Goal: Information Seeking & Learning: Find specific fact

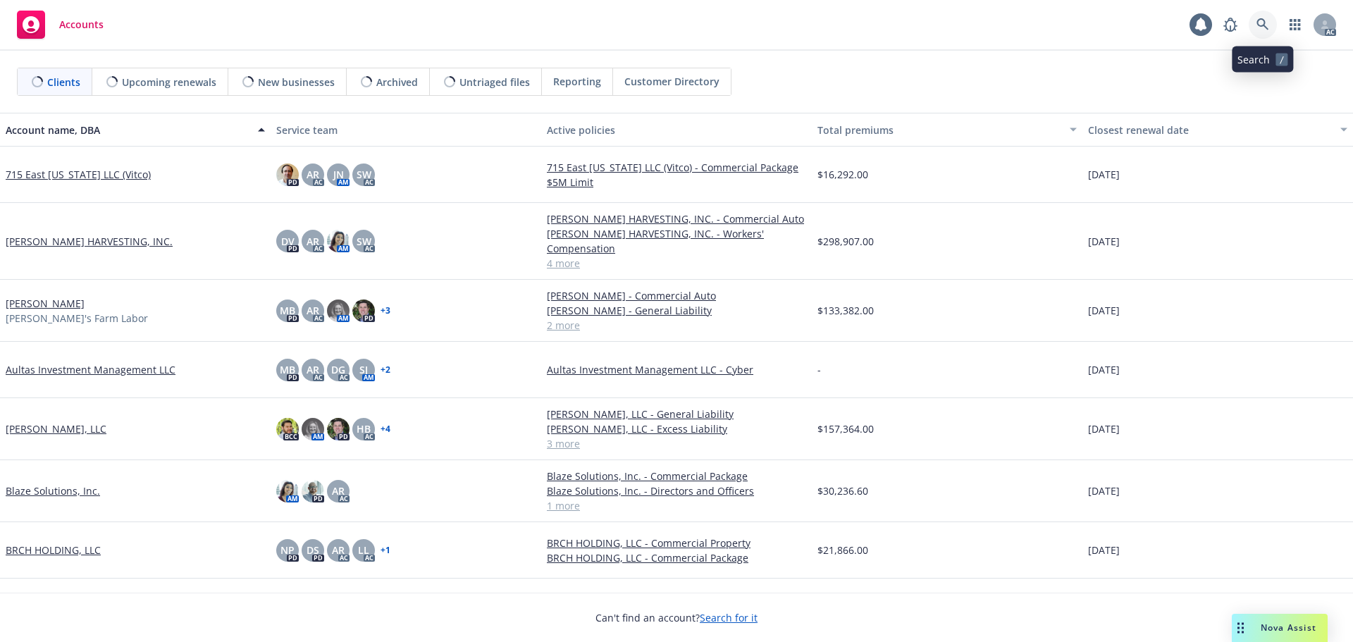
click at [1267, 26] on icon at bounding box center [1263, 24] width 13 height 13
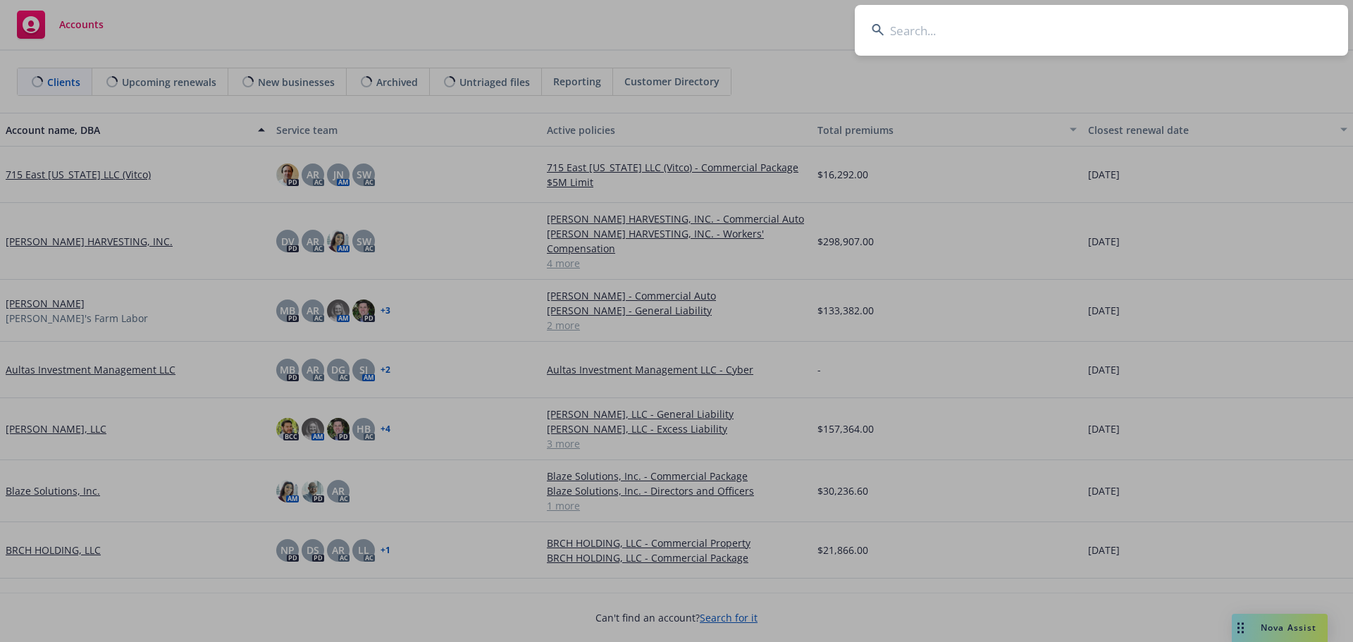
click at [1198, 31] on input at bounding box center [1101, 30] width 493 height 51
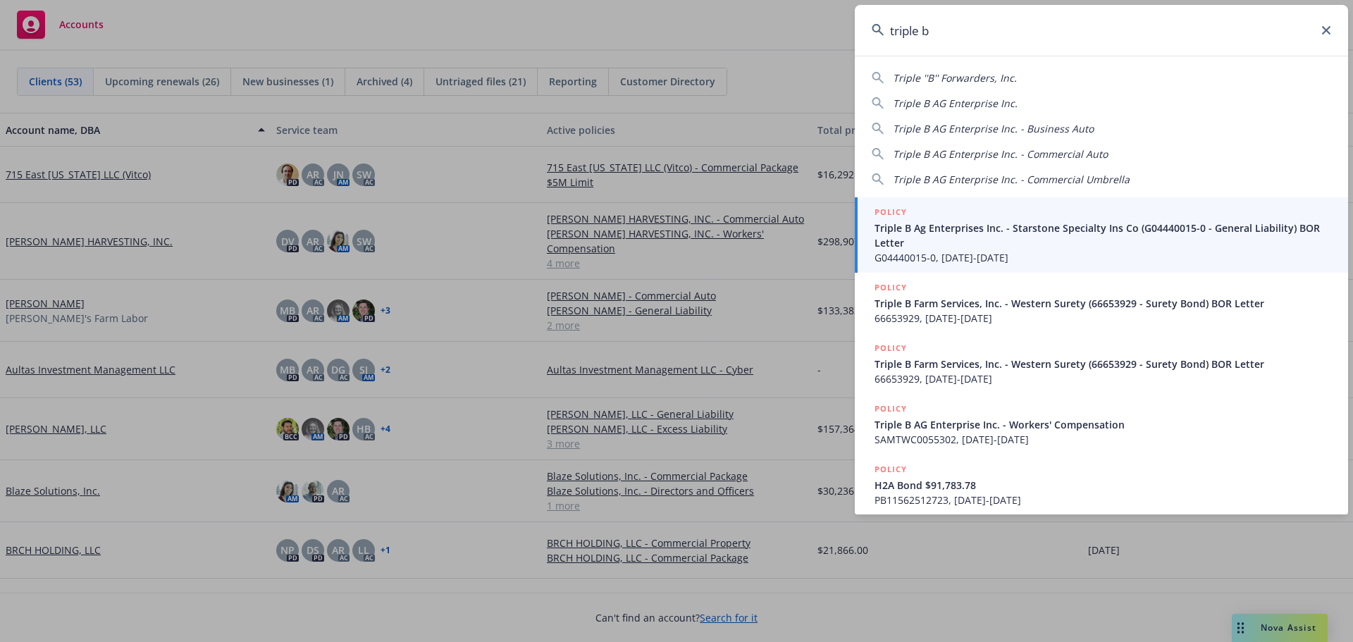
click at [968, 99] on span "Triple B AG Enterprise Inc." at bounding box center [955, 103] width 125 height 13
type input "Triple B AG Enterprise Inc."
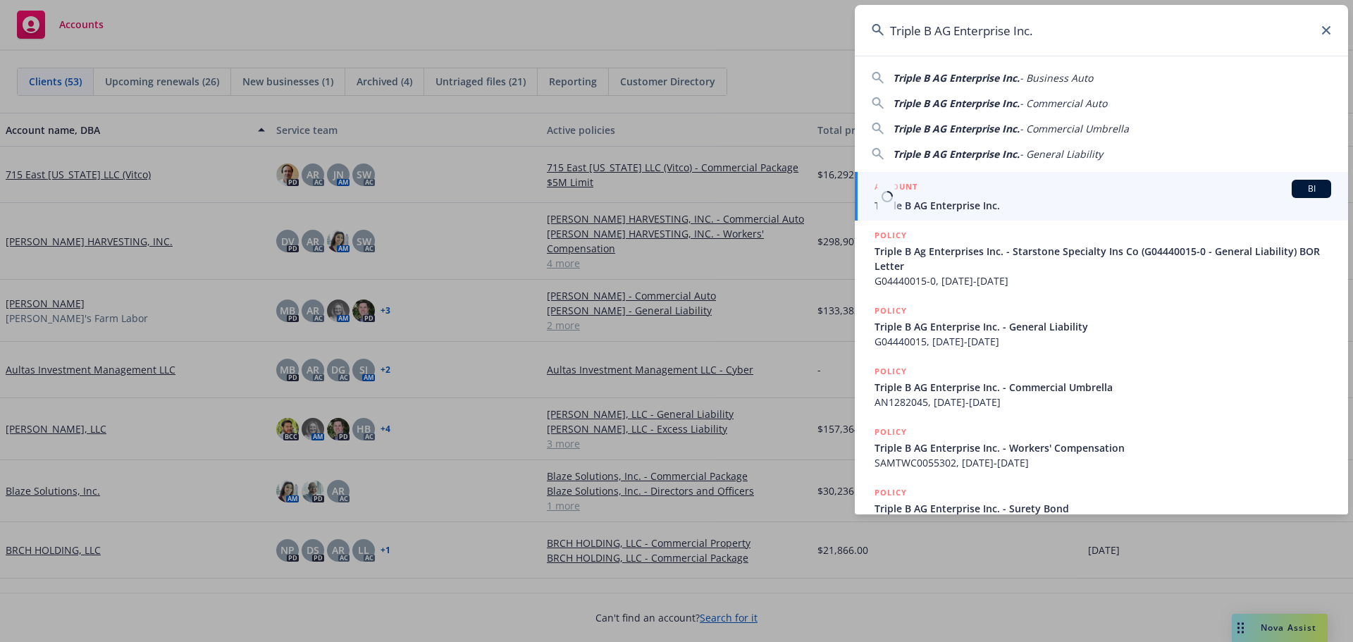
click at [950, 188] on div "ACCOUNT BI" at bounding box center [1103, 189] width 457 height 18
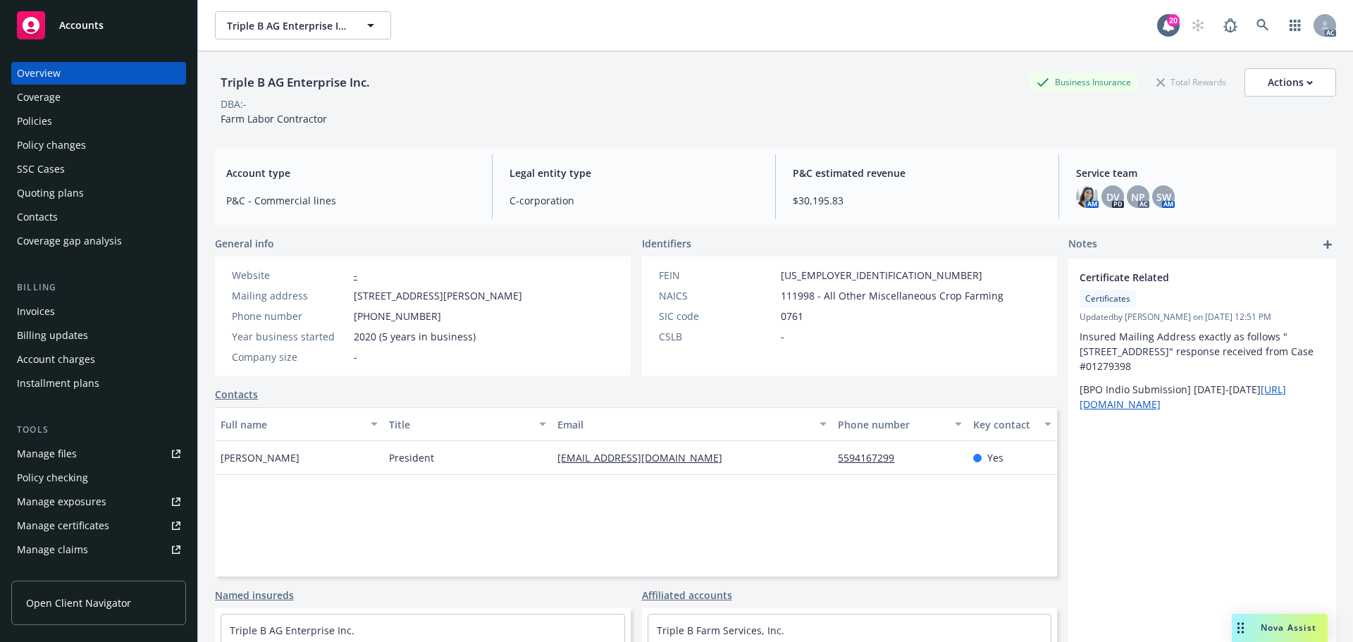
click at [71, 455] on div "Manage files" at bounding box center [47, 454] width 60 height 23
click at [67, 185] on div "Quoting plans" at bounding box center [50, 193] width 67 height 23
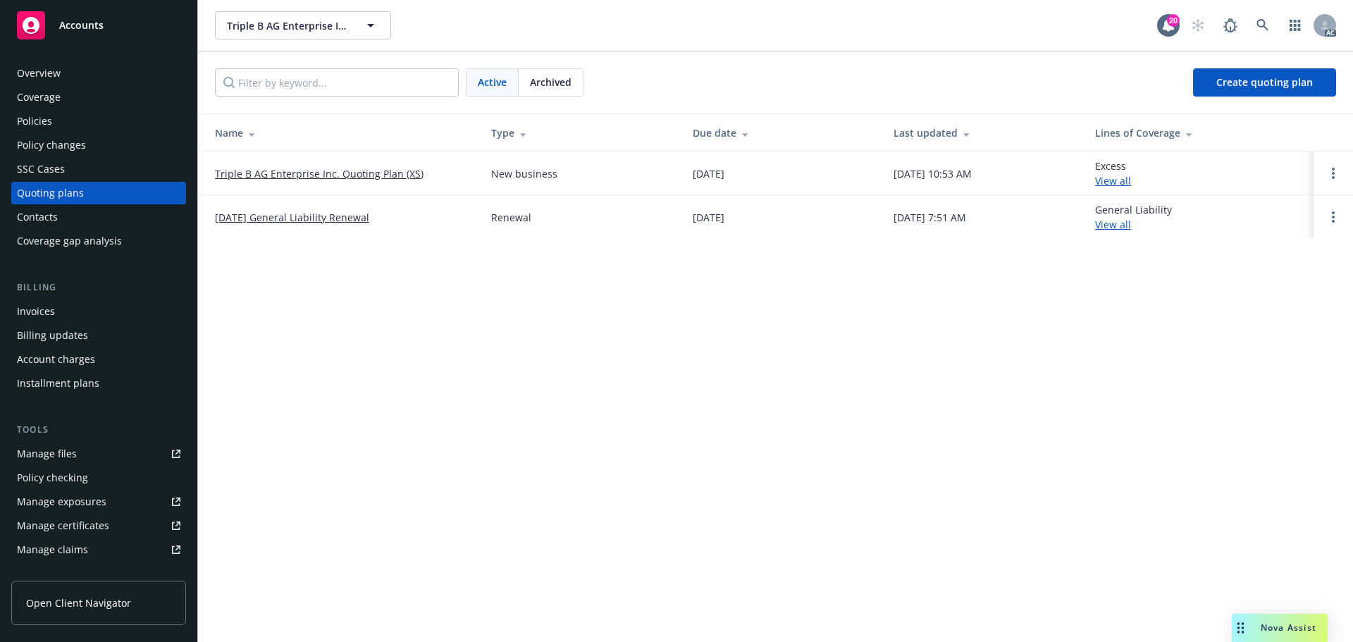
click at [557, 82] on span "Archived" at bounding box center [551, 82] width 42 height 15
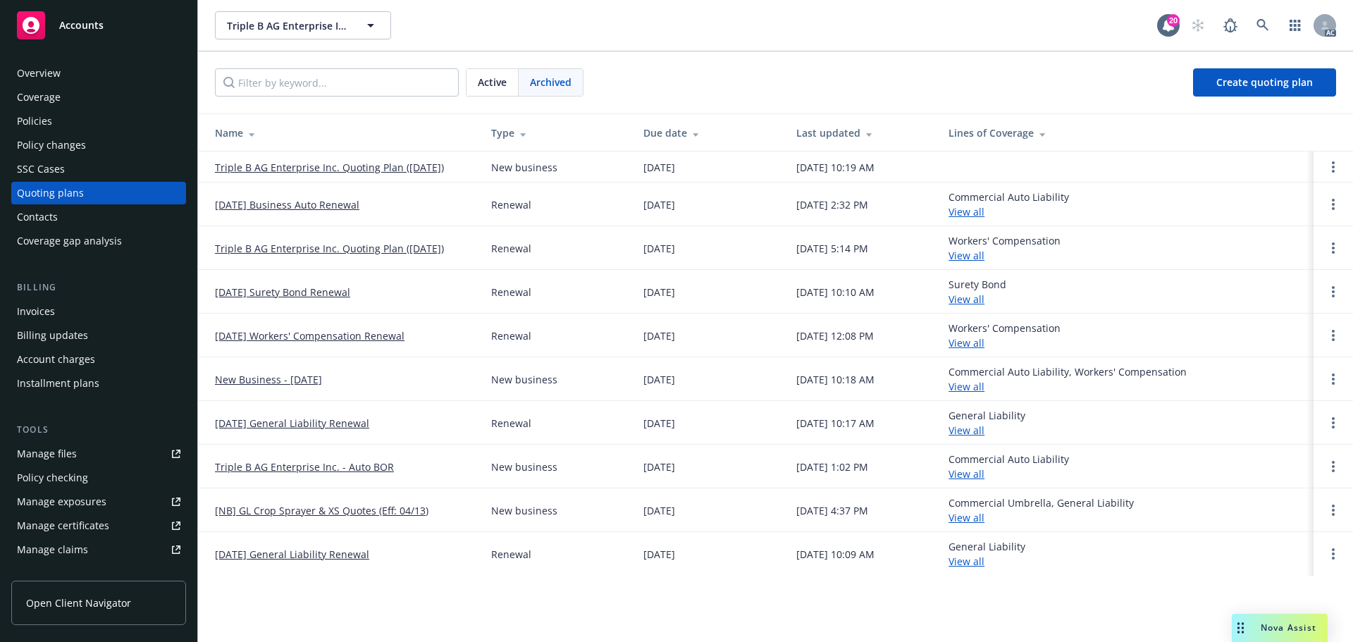
click at [325, 202] on link "[DATE] Business Auto Renewal" at bounding box center [287, 204] width 145 height 15
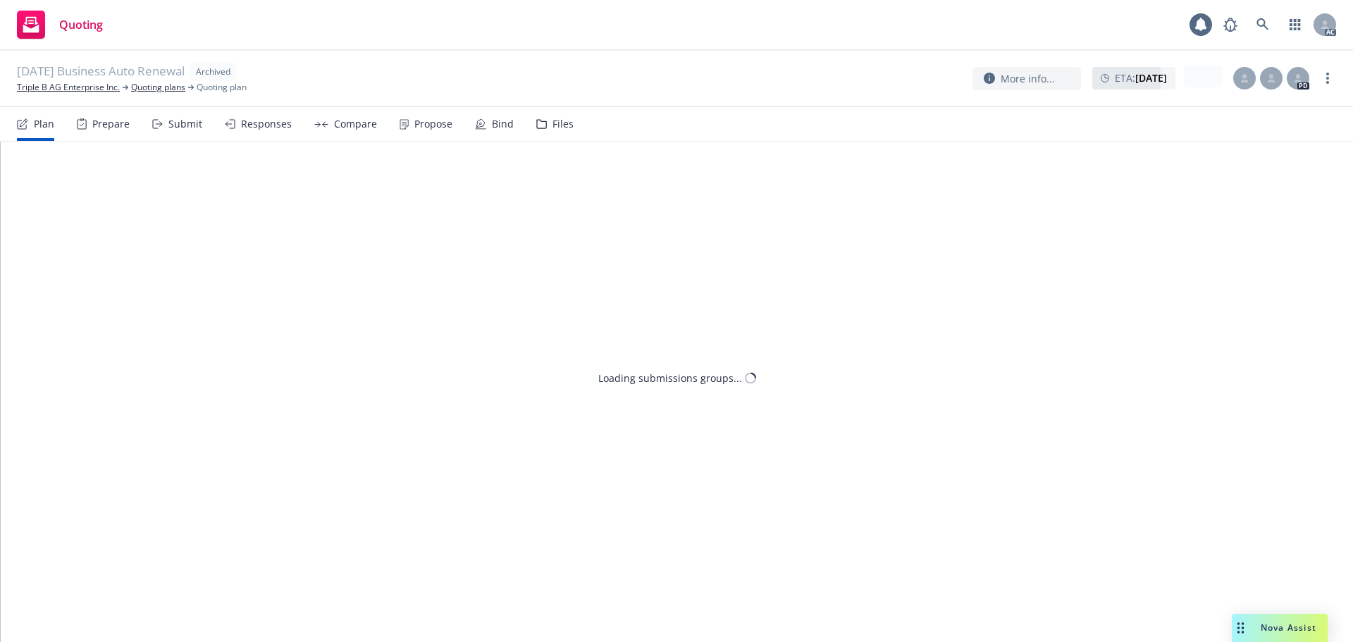
click at [561, 124] on div "Files" at bounding box center [563, 123] width 21 height 11
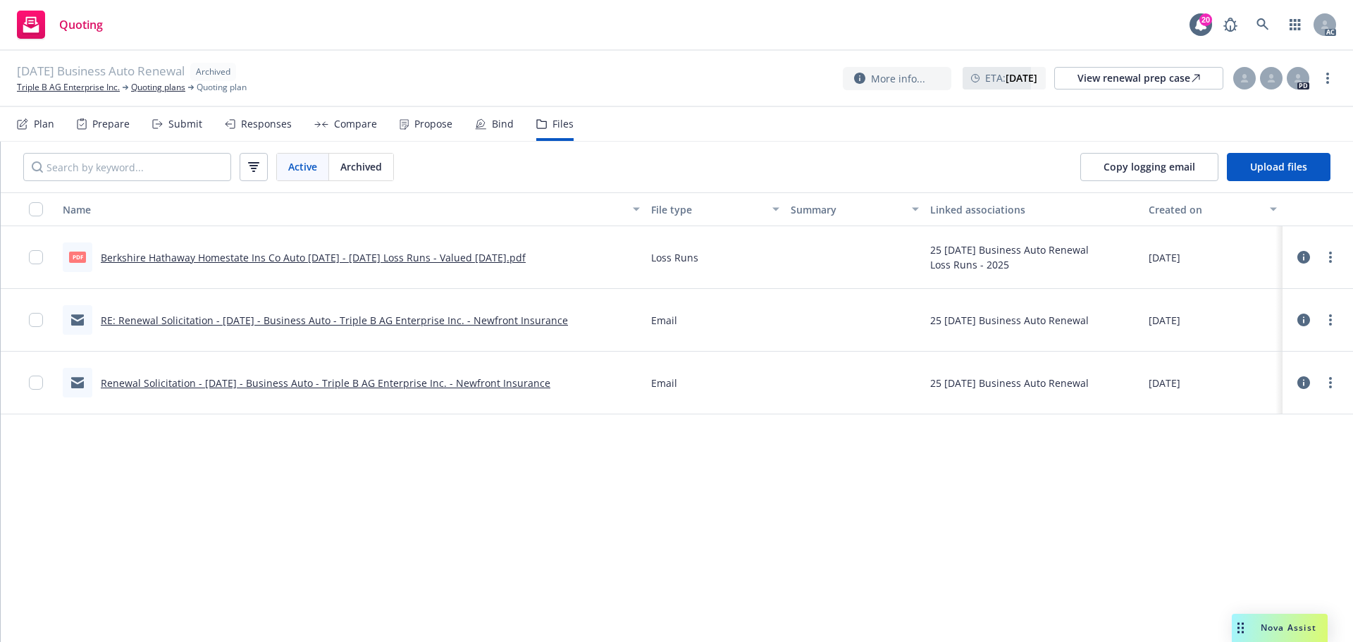
click at [256, 322] on link "RE: Renewal Solicitation - 10/04/25 - Business Auto - Triple B AG Enterprise In…" at bounding box center [334, 320] width 467 height 13
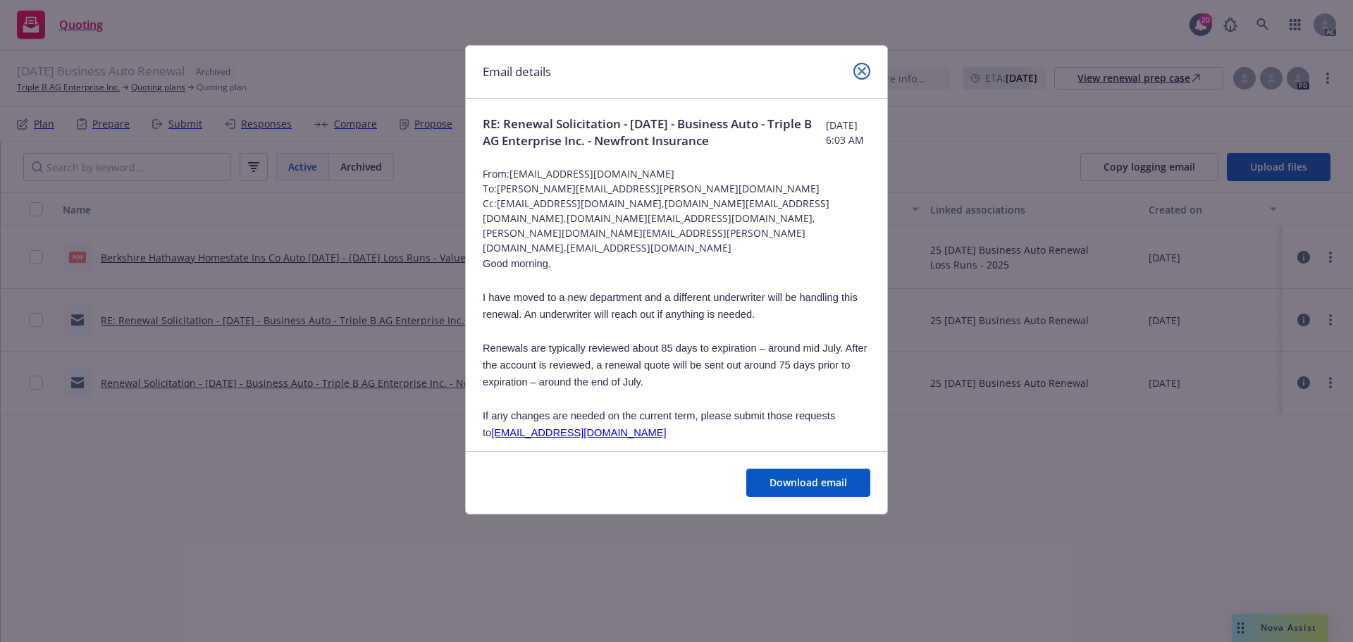
click at [859, 66] on link "close" at bounding box center [862, 71] width 17 height 17
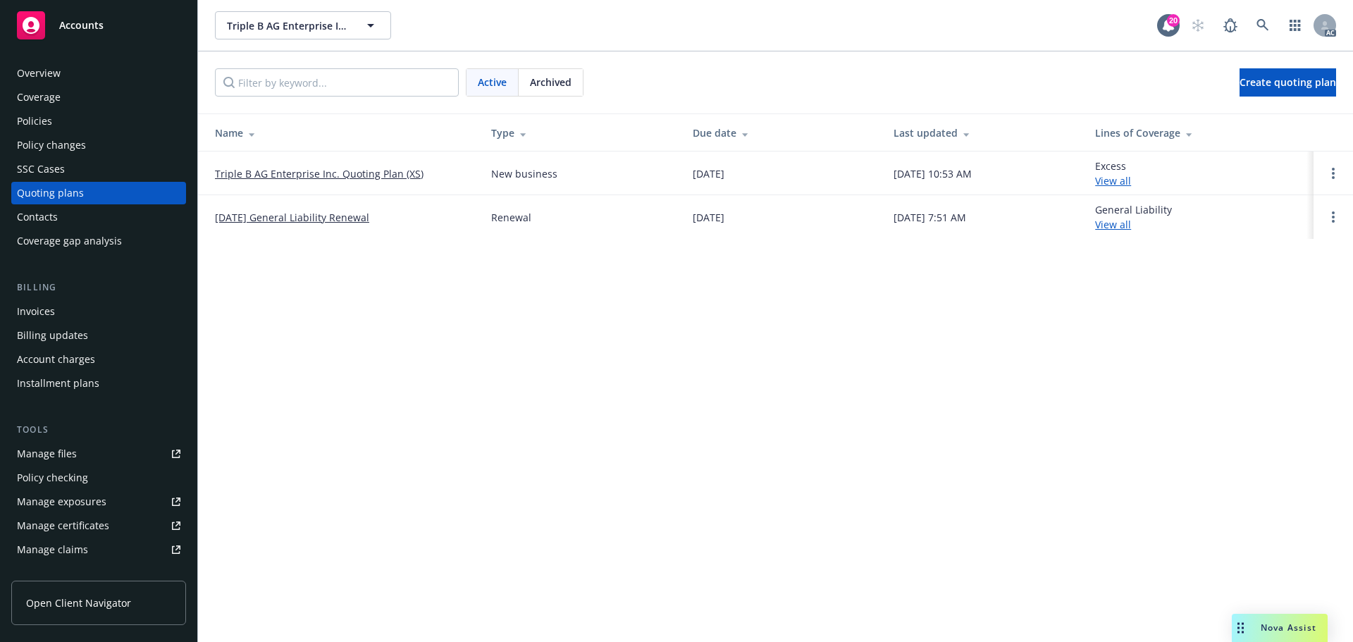
click at [33, 116] on div "Policies" at bounding box center [34, 121] width 35 height 23
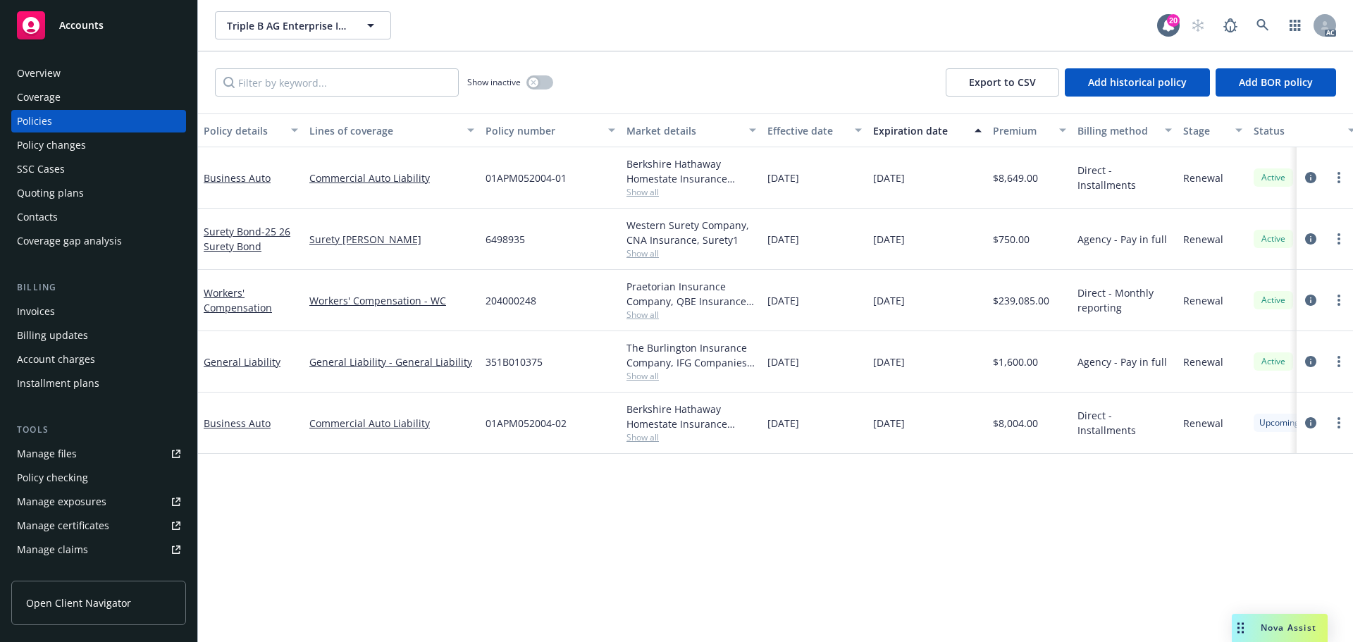
click at [498, 423] on span "01APM052004-02" at bounding box center [526, 423] width 81 height 15
copy span "01APM052004-02"
click at [1263, 25] on icon at bounding box center [1263, 25] width 13 height 13
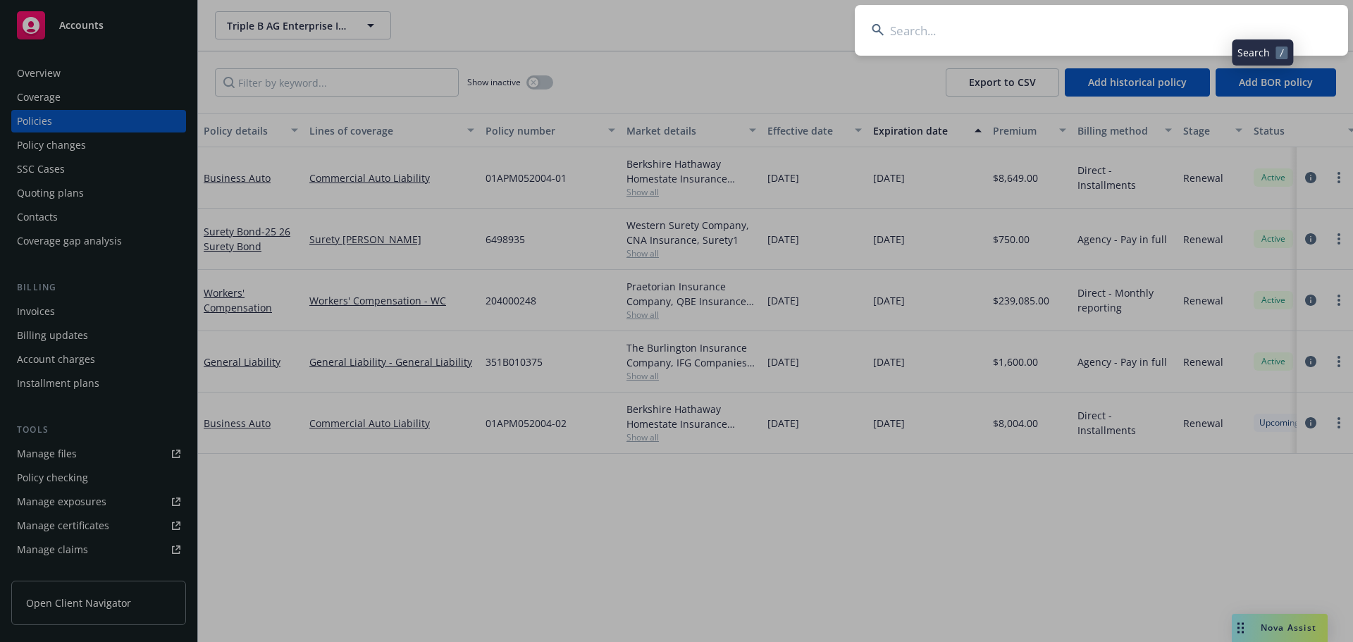
click at [1184, 27] on input at bounding box center [1101, 30] width 493 height 51
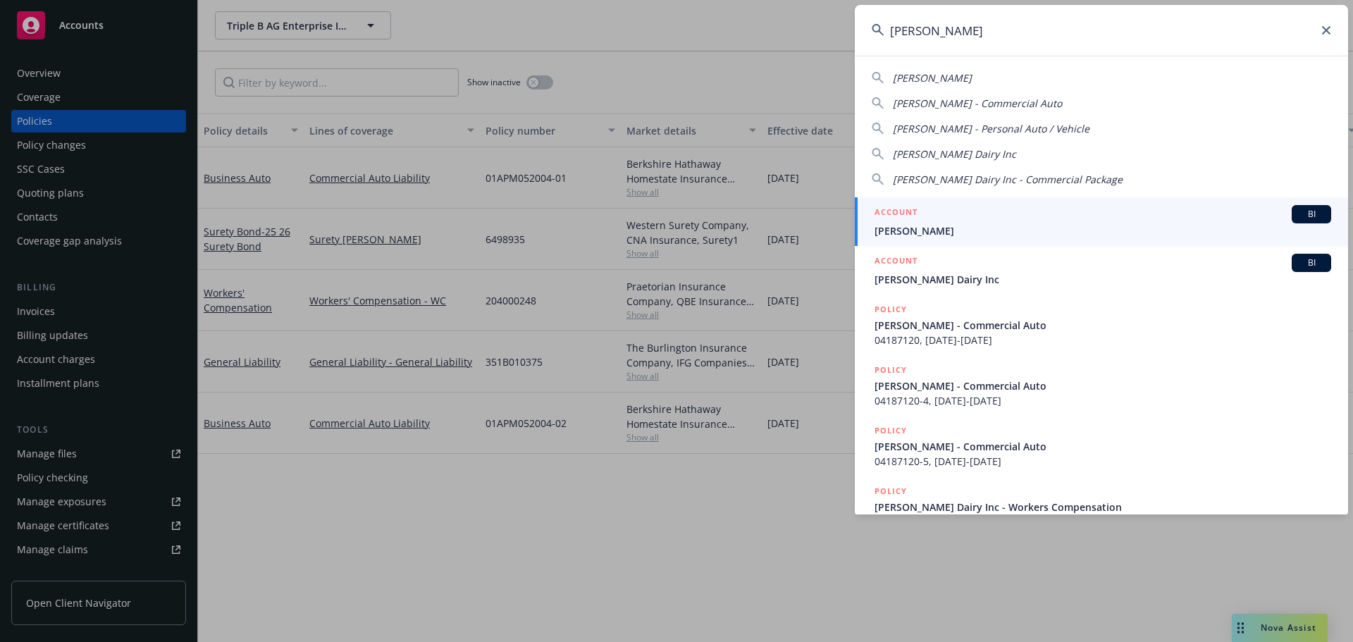
click at [947, 153] on span "[PERSON_NAME] Dairy Inc" at bounding box center [954, 153] width 123 height 13
type input "[PERSON_NAME] Dairy Inc"
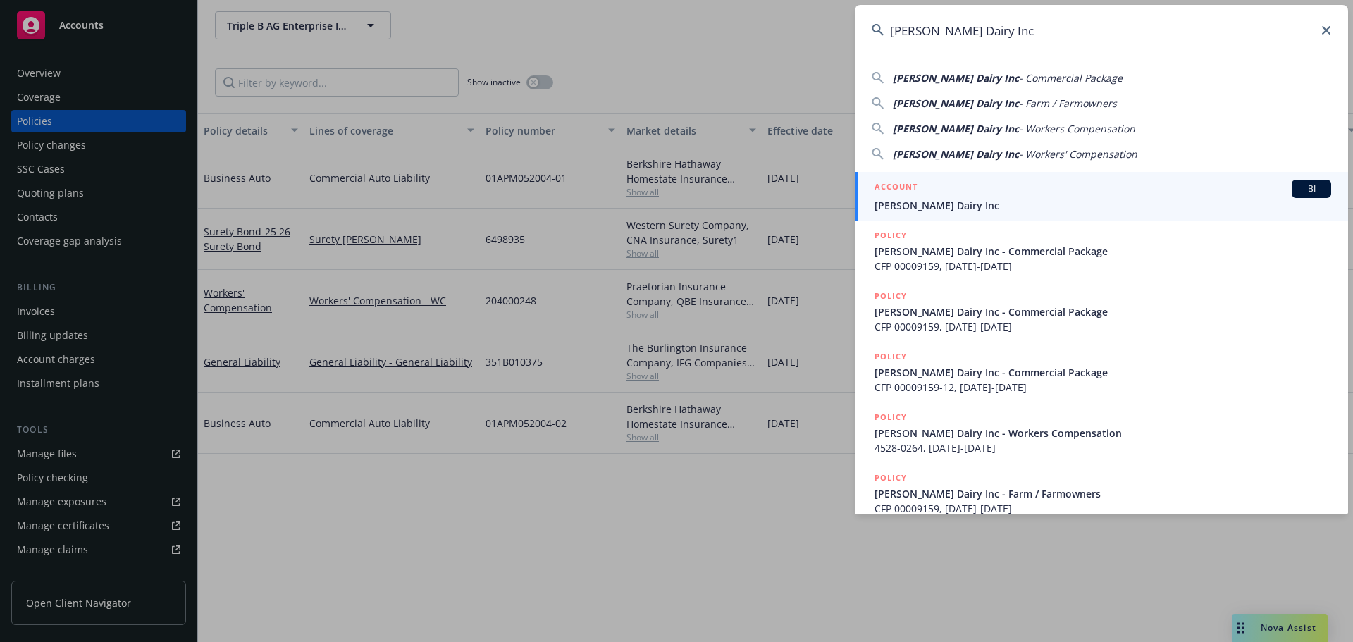
click at [1031, 195] on div "ACCOUNT BI" at bounding box center [1103, 189] width 457 height 18
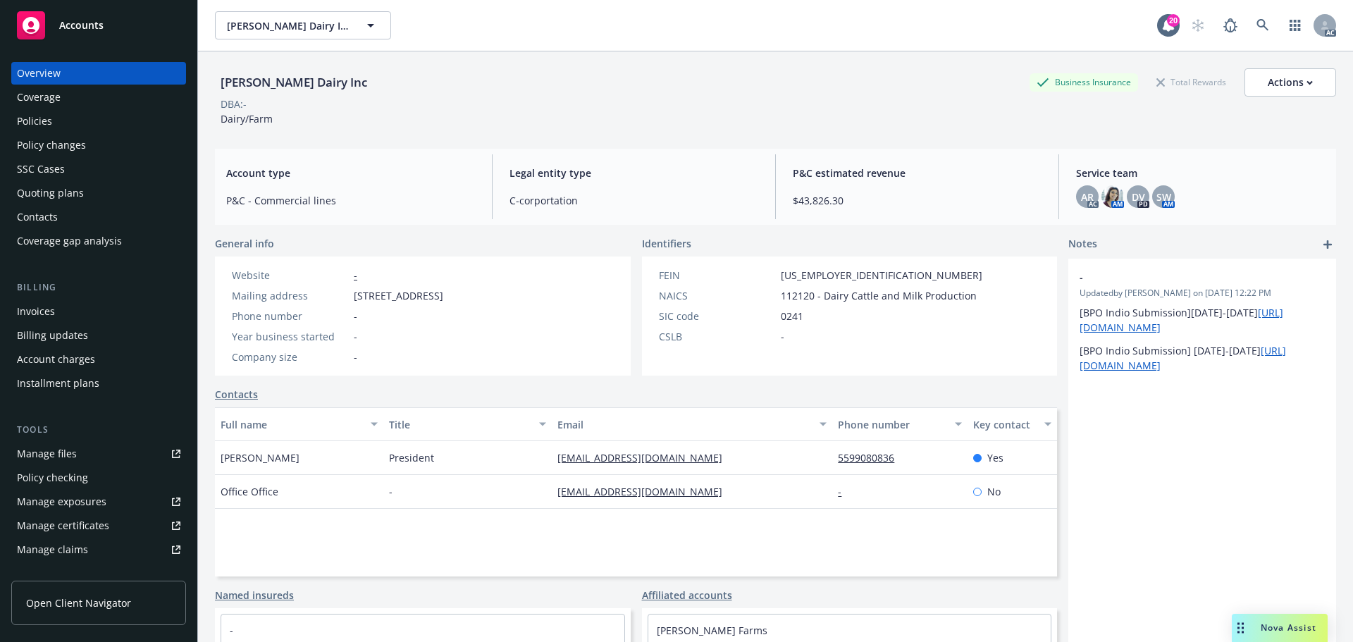
click at [78, 190] on div "Quoting plans" at bounding box center [50, 193] width 67 height 23
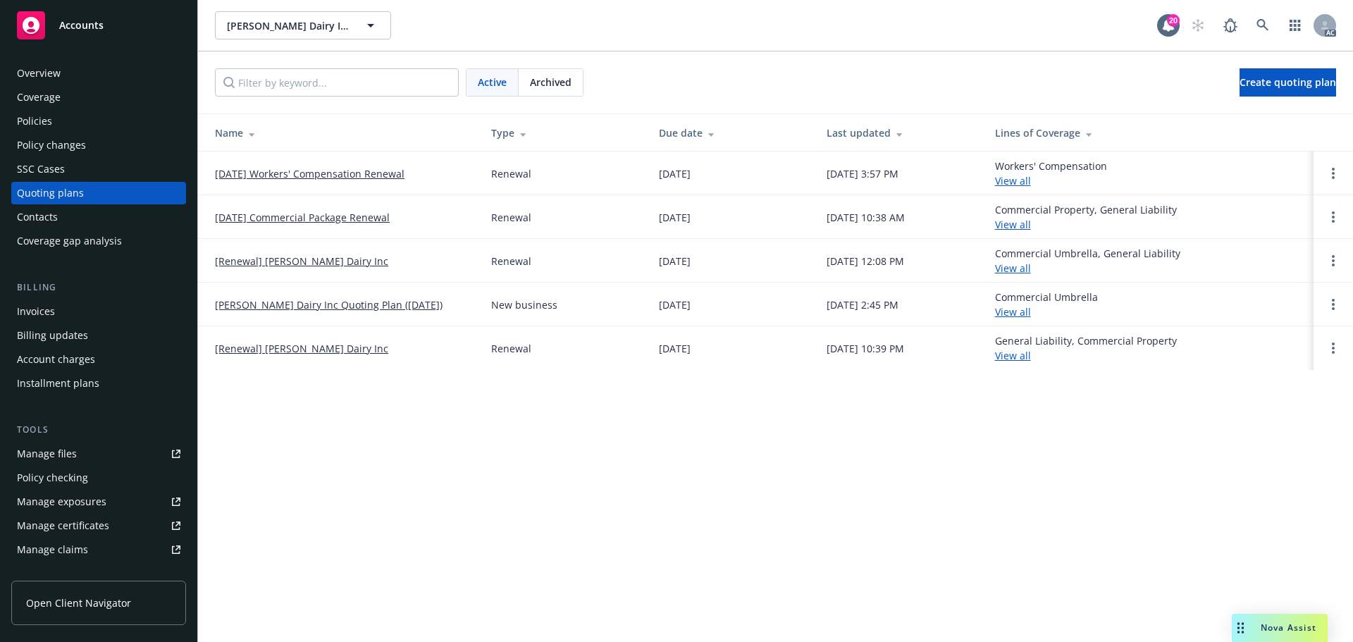
click at [554, 80] on span "Archived" at bounding box center [551, 82] width 42 height 15
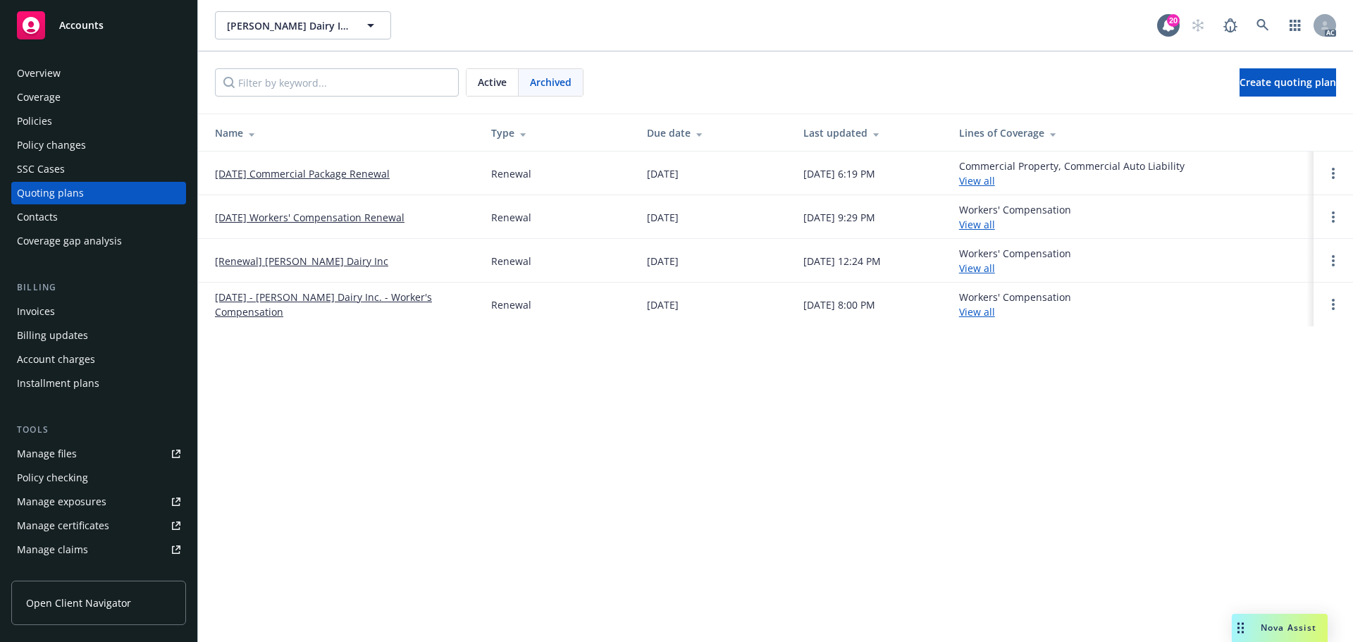
click at [342, 171] on link "12/15/24 Commercial Package Renewal" at bounding box center [302, 173] width 175 height 15
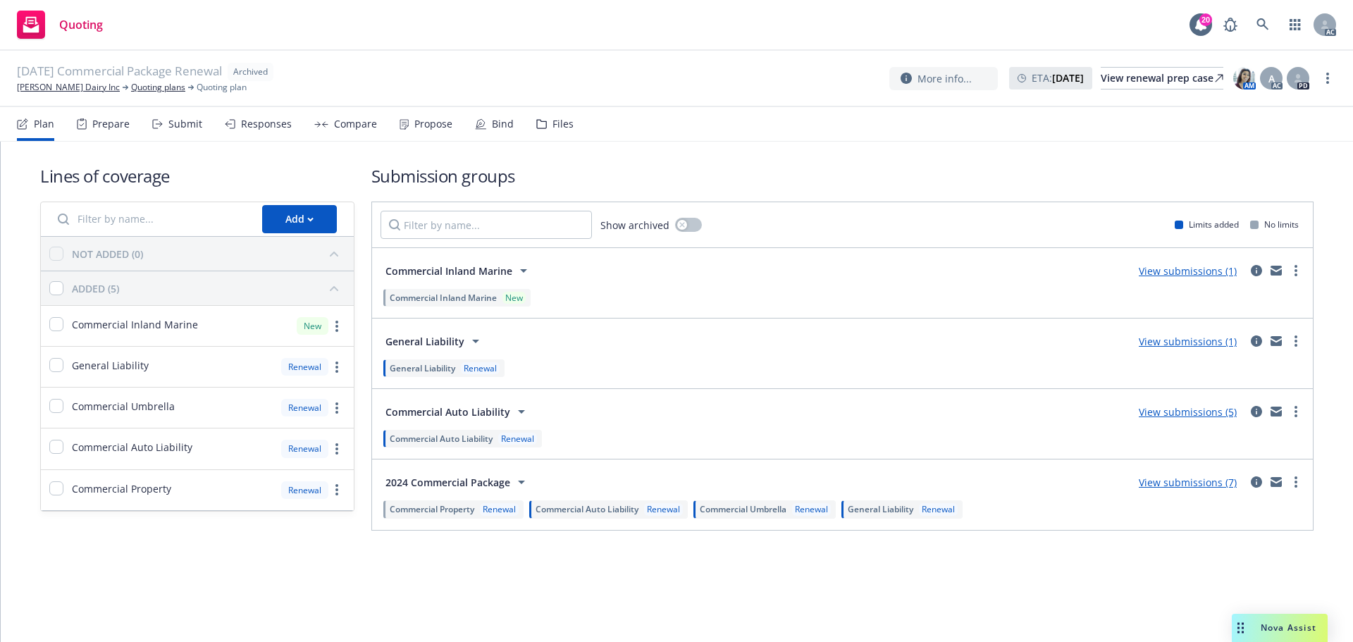
click at [553, 126] on div "Files" at bounding box center [563, 123] width 21 height 11
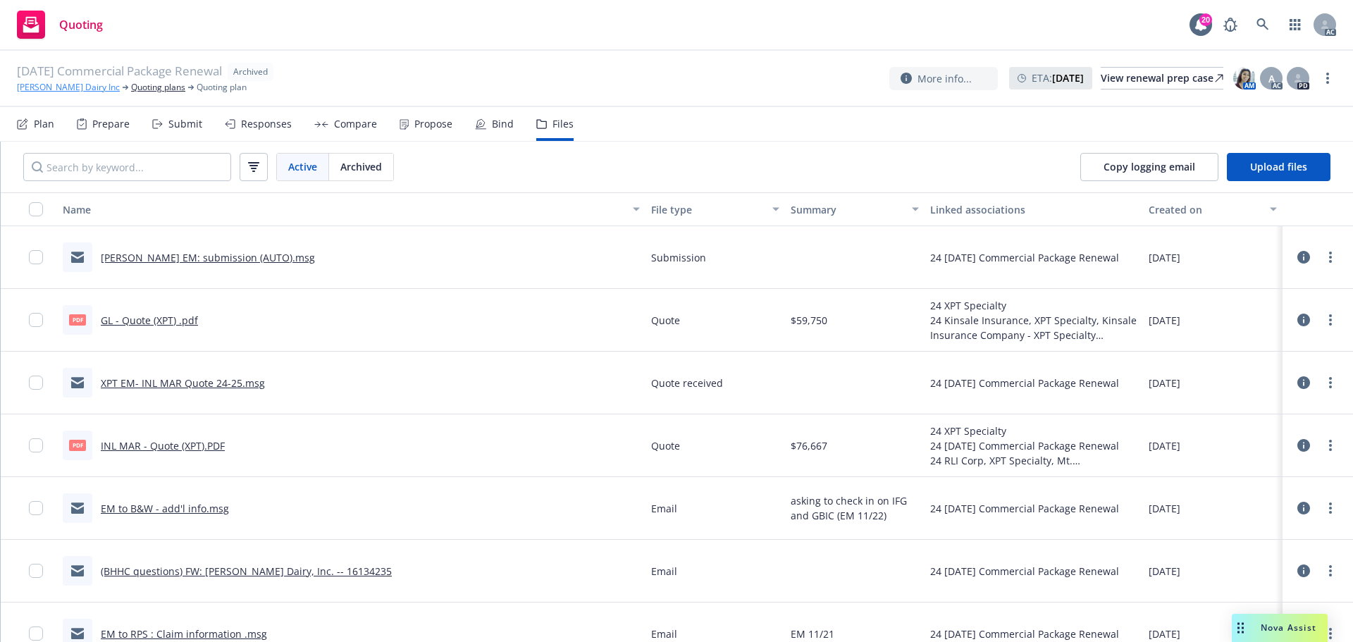
click at [46, 85] on link "Philip Verwey Dairy Inc" at bounding box center [68, 87] width 103 height 13
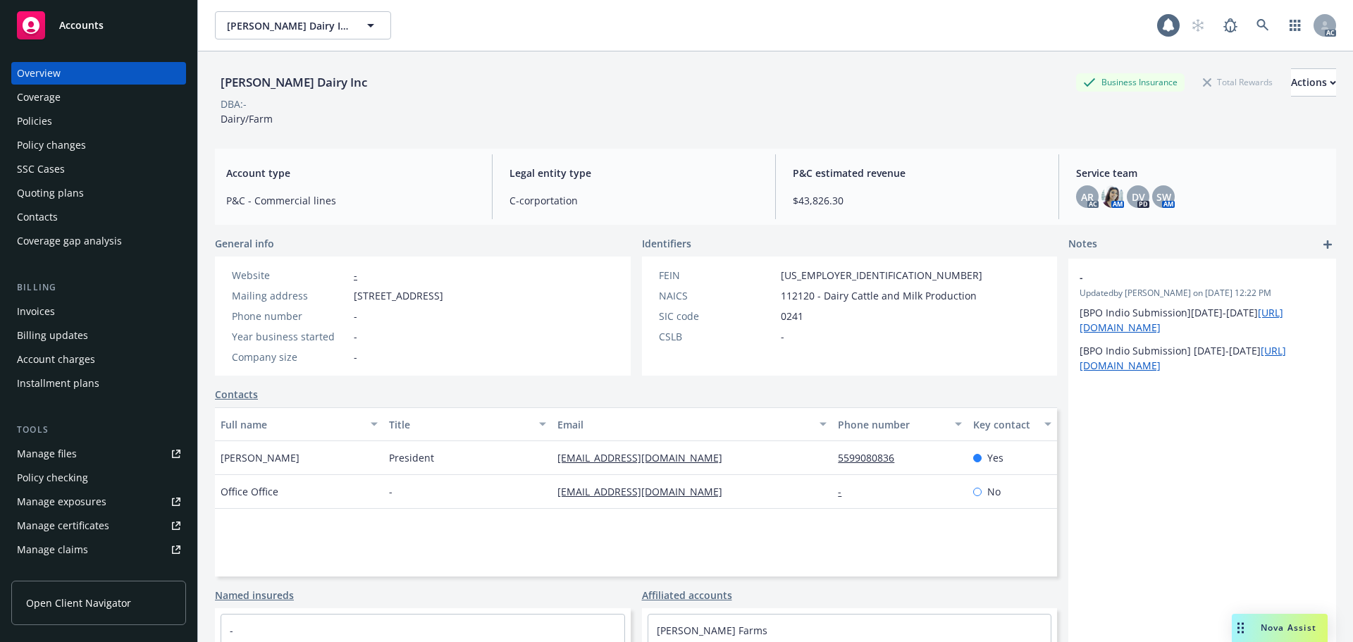
click at [56, 121] on div "Policies" at bounding box center [99, 121] width 164 height 23
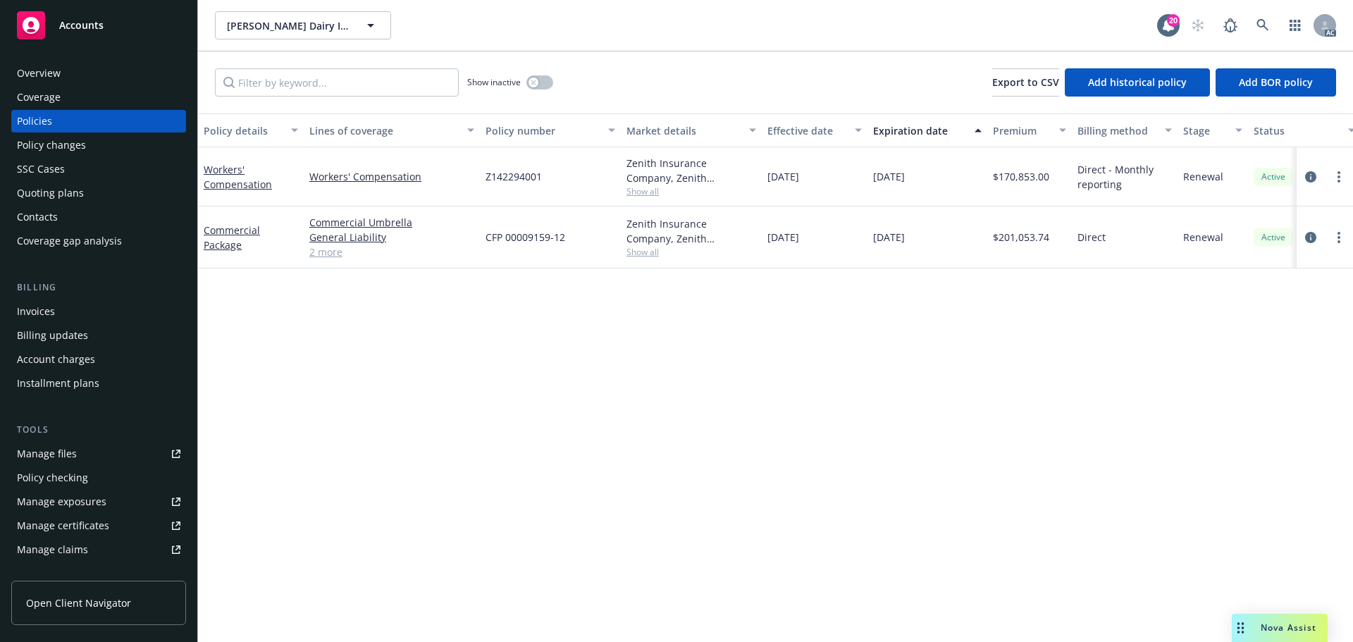
click at [505, 238] on span "CFP 00009159-12" at bounding box center [526, 237] width 80 height 15
copy span "CFP 00009159-12"
